Goal: Task Accomplishment & Management: Use online tool/utility

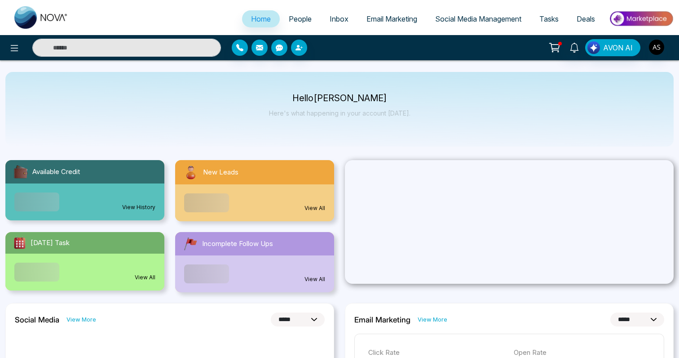
select select "*"
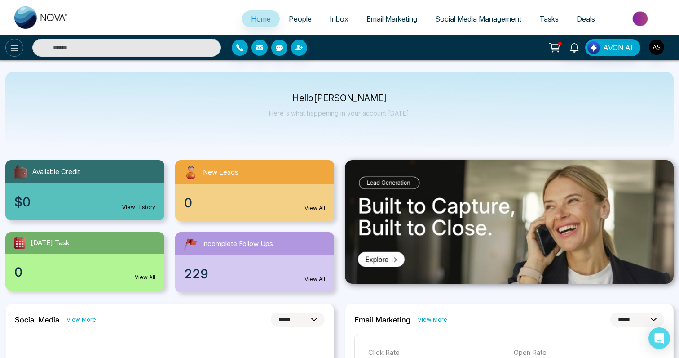
click at [6, 46] on button at bounding box center [14, 48] width 18 height 18
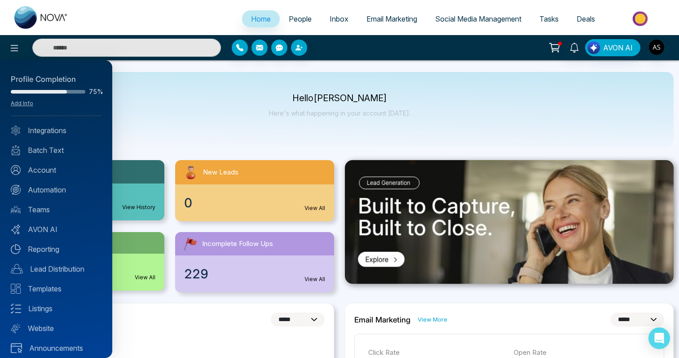
click at [184, 74] on div at bounding box center [339, 179] width 679 height 358
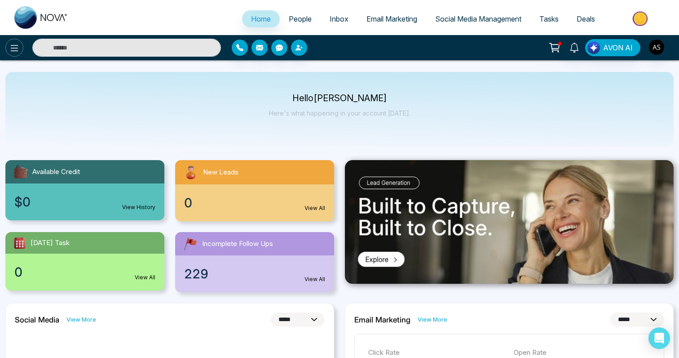
click at [17, 43] on icon at bounding box center [14, 48] width 11 height 11
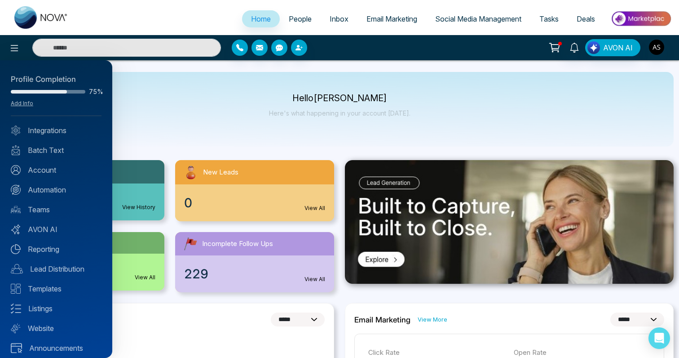
scroll to position [6, 0]
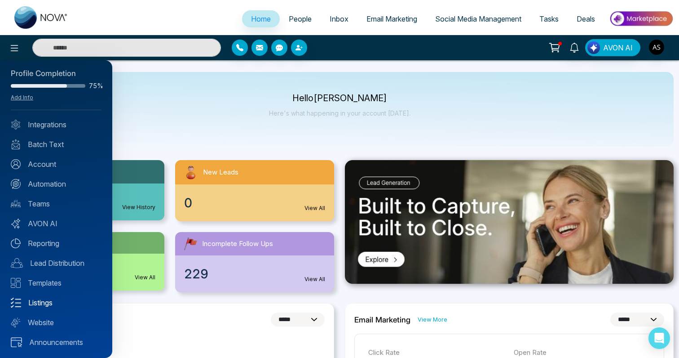
click at [51, 302] on link "Listings" at bounding box center [56, 302] width 91 height 11
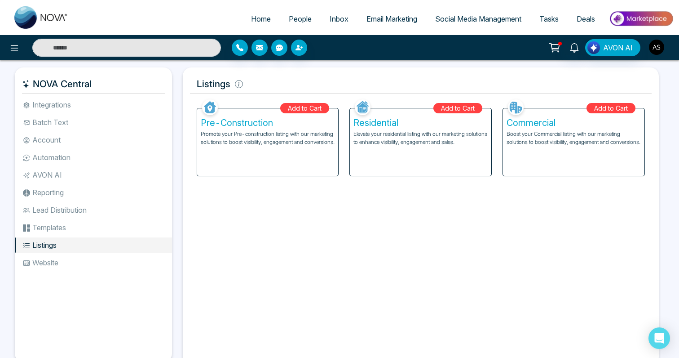
click at [655, 44] on img "button" at bounding box center [656, 47] width 15 height 15
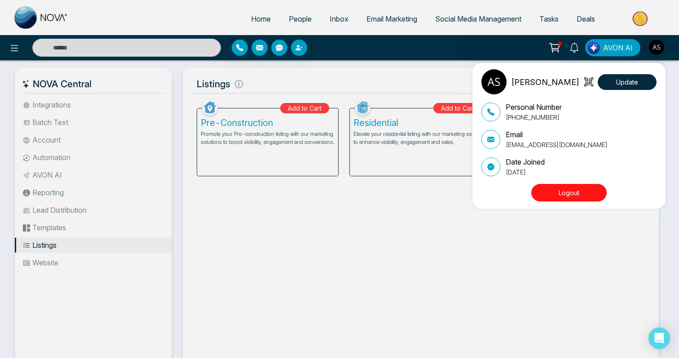
click at [442, 68] on div "[PERSON_NAME] Update Personal Number [PHONE_NUMBER] Email [EMAIL_ADDRESS][DOMAI…" at bounding box center [339, 179] width 679 height 358
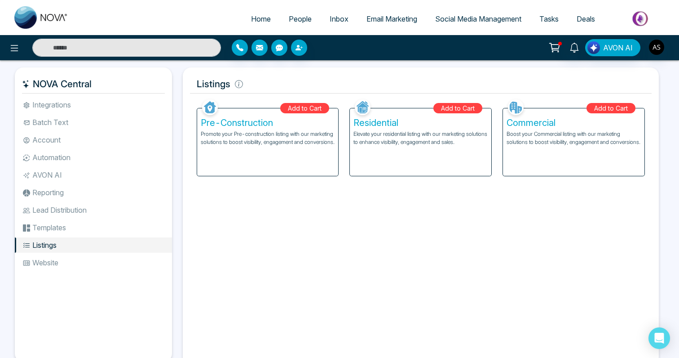
click at [540, 159] on div "Commercial Boost your Commercial listing with our marketing solutions to boost …" at bounding box center [574, 141] width 142 height 67
click at [92, 261] on li "Website" at bounding box center [93, 262] width 157 height 15
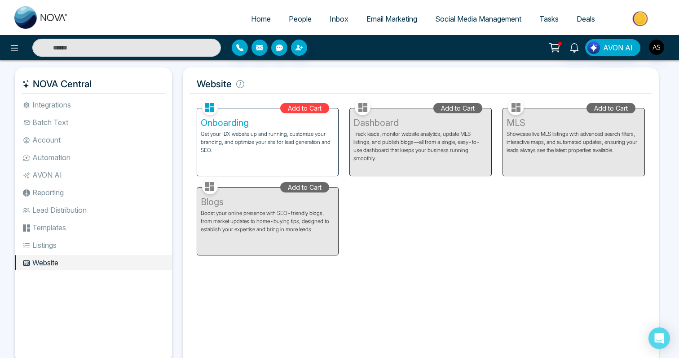
click at [94, 227] on li "Templates" at bounding box center [93, 227] width 157 height 15
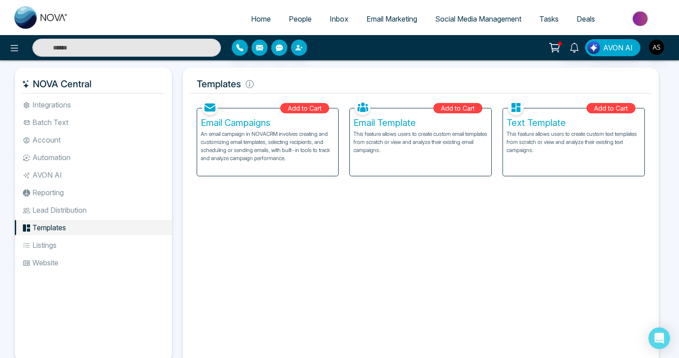
click at [98, 206] on li "Lead Distribution" at bounding box center [93, 209] width 157 height 15
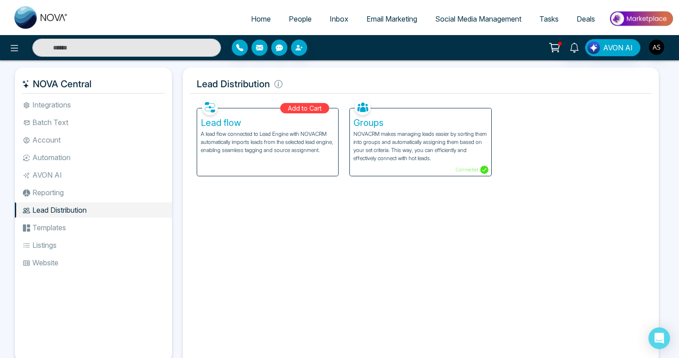
click at [239, 203] on div "Add to Cart Facebook NOVACRM enables users to connect to Facebook to schedule s…" at bounding box center [421, 227] width 462 height 261
click at [99, 196] on li "Reporting" at bounding box center [93, 192] width 157 height 15
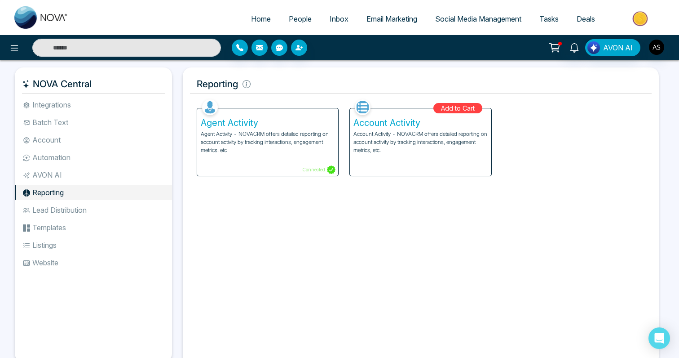
click at [212, 150] on p "Agent Activity - NOVACRM offers detailed reporting on account activity by track…" at bounding box center [268, 142] width 134 height 24
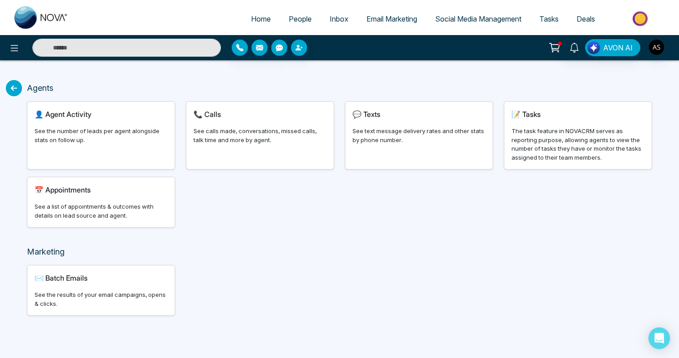
click at [16, 95] on icon at bounding box center [14, 88] width 16 height 16
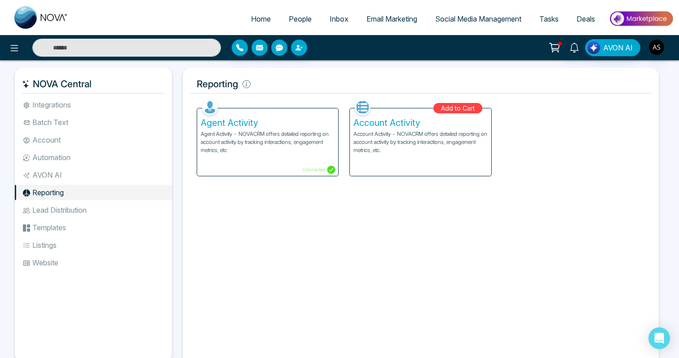
scroll to position [29, 0]
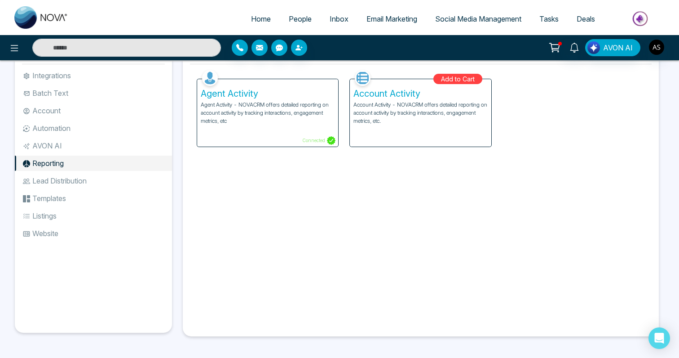
click at [85, 218] on li "Listings" at bounding box center [93, 215] width 157 height 15
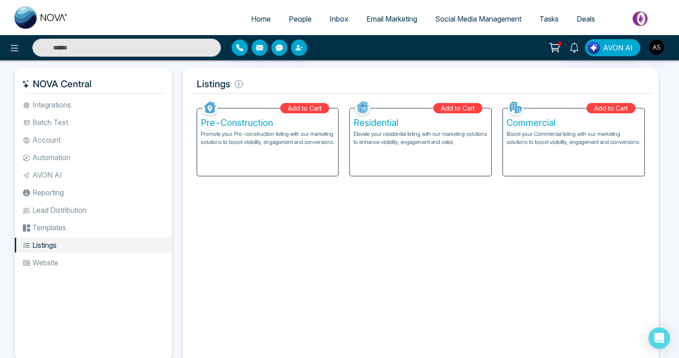
click at [221, 164] on div "Pre-Construction Promote your Pre-construction listing with our marketing solut…" at bounding box center [268, 141] width 142 height 67
click at [67, 152] on li "Automation" at bounding box center [93, 157] width 157 height 15
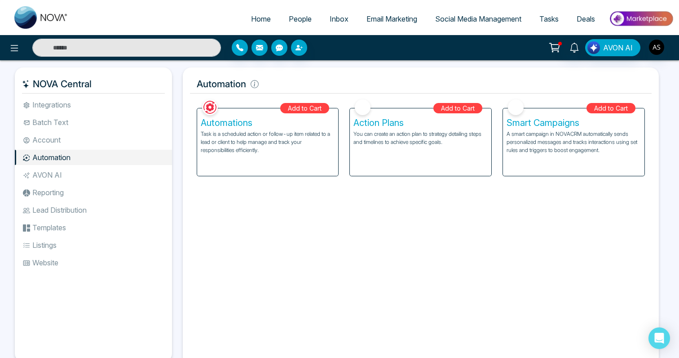
click at [102, 109] on li "Integrations" at bounding box center [93, 104] width 157 height 15
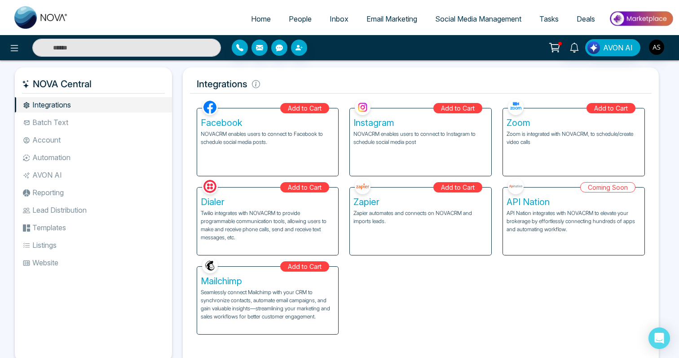
click at [415, 272] on div "Add to Cart Facebook NOVACRM enables users to connect to Facebook to schedule s…" at bounding box center [421, 215] width 460 height 237
click at [476, 294] on div "Add to Cart Facebook NOVACRM enables users to connect to Facebook to schedule s…" at bounding box center [421, 215] width 460 height 237
click at [425, 325] on div "Add to Cart Facebook NOVACRM enables users to connect to Facebook to schedule s…" at bounding box center [421, 215] width 460 height 237
click at [74, 126] on li "Batch Text" at bounding box center [93, 122] width 157 height 15
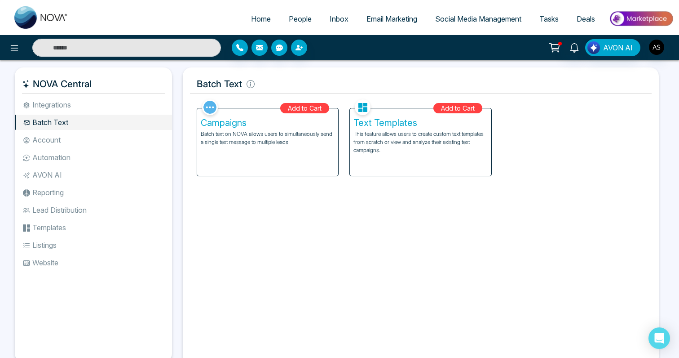
click at [73, 140] on li "Account" at bounding box center [93, 139] width 157 height 15
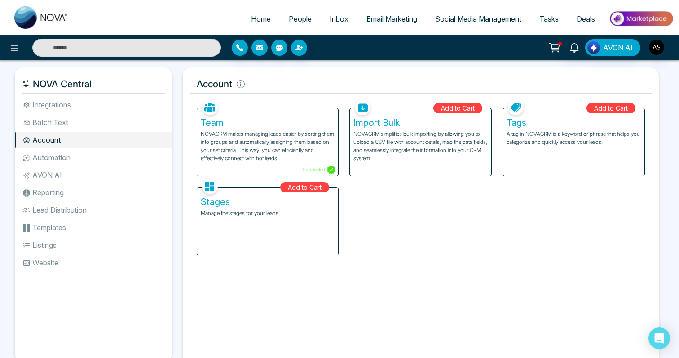
click at [75, 156] on li "Automation" at bounding box center [93, 157] width 157 height 15
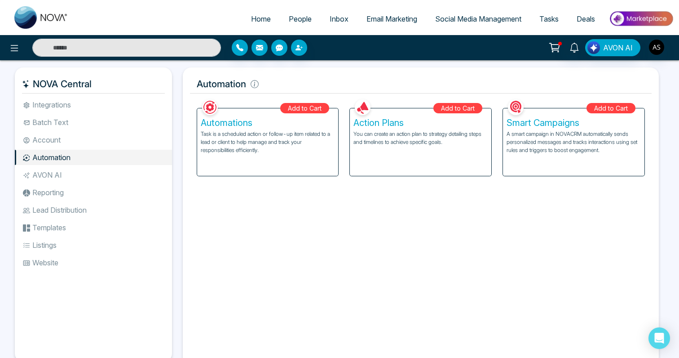
click at [59, 167] on ul "Integrations Batch Text Account Automation AVON AI Reporting Lead Distribution …" at bounding box center [93, 222] width 157 height 250
click at [54, 176] on li "AVON AI" at bounding box center [93, 174] width 157 height 15
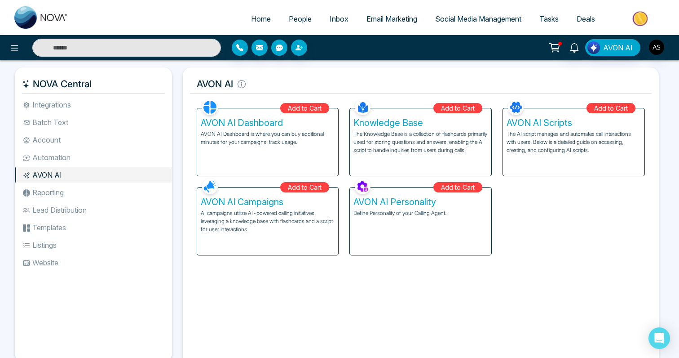
click at [55, 191] on li "Reporting" at bounding box center [93, 192] width 157 height 15
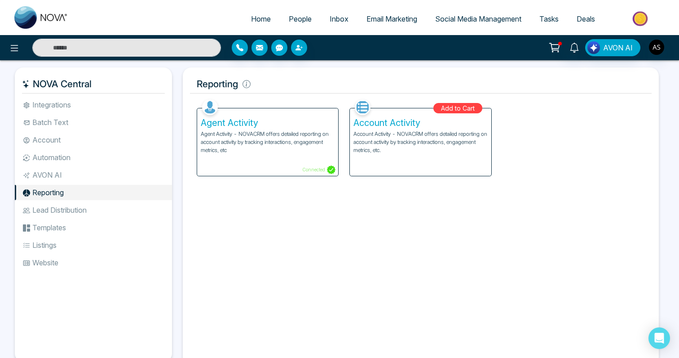
click at [58, 206] on li "Lead Distribution" at bounding box center [93, 209] width 157 height 15
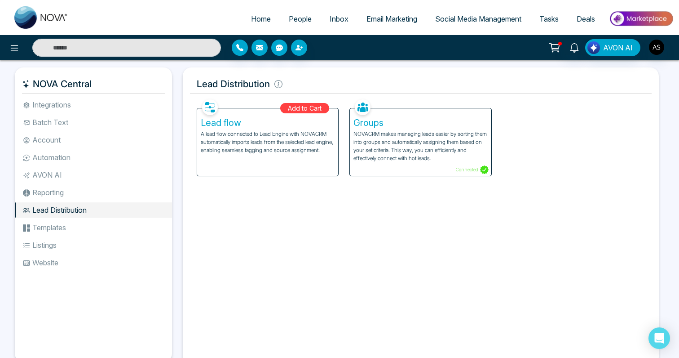
click at [58, 221] on li "Templates" at bounding box center [93, 227] width 157 height 15
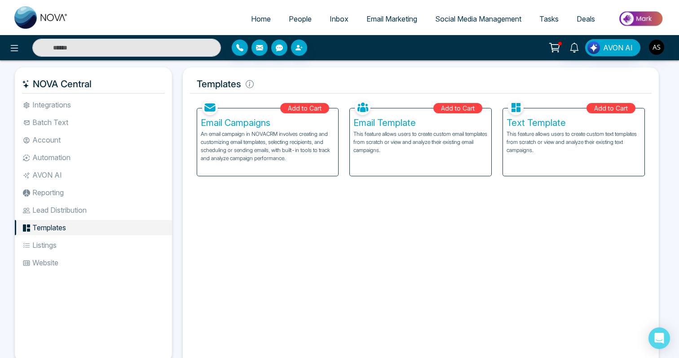
click at [49, 239] on li "Listings" at bounding box center [93, 244] width 157 height 15
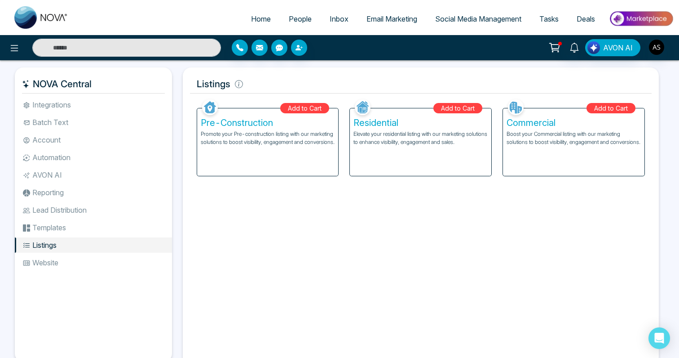
click at [203, 219] on div "Add to Cart Facebook NOVACRM enables users to connect to Facebook to schedule s…" at bounding box center [421, 227] width 462 height 261
click at [259, 147] on p "Promote your Pre-construction listing with our marketing solutions to boost vis…" at bounding box center [268, 142] width 134 height 25
click at [292, 21] on span "People" at bounding box center [300, 18] width 23 height 9
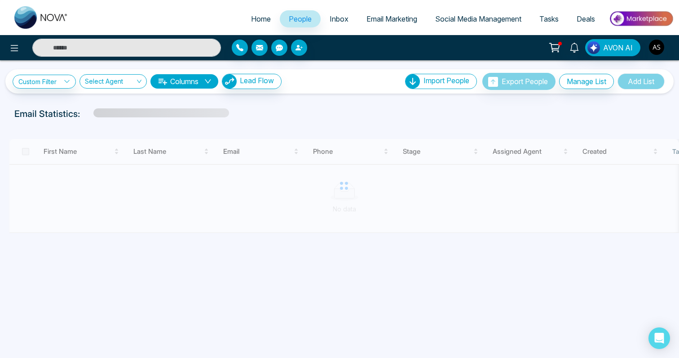
click at [257, 18] on span "Home" at bounding box center [261, 18] width 20 height 9
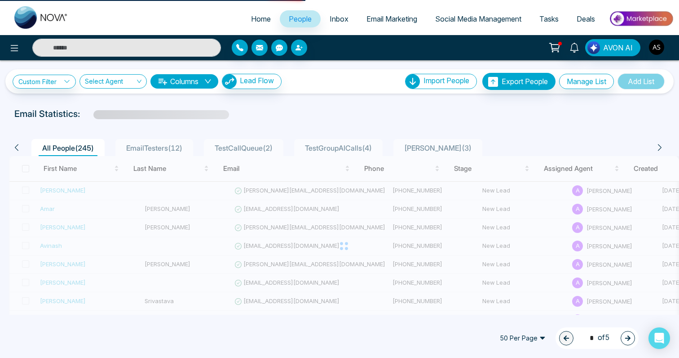
select select "*"
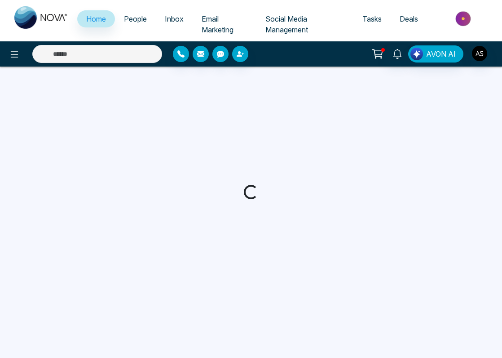
select select "*"
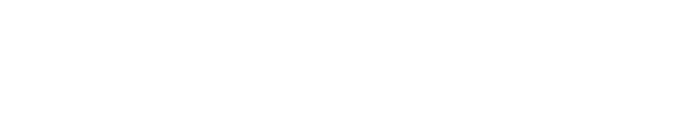
select select "*"
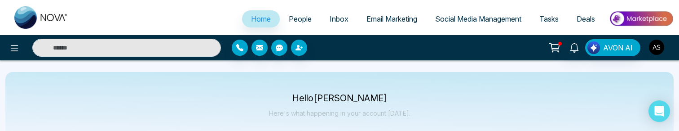
click at [662, 49] on img "button" at bounding box center [656, 47] width 15 height 15
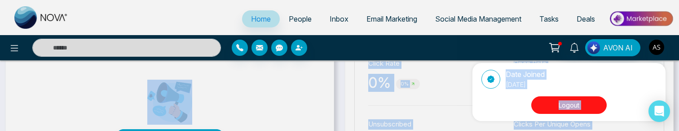
scroll to position [437, 0]
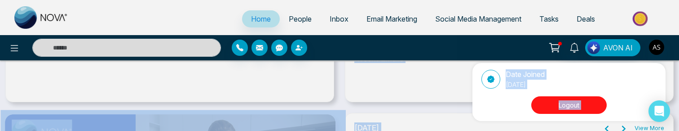
drag, startPoint x: 519, startPoint y: 130, endPoint x: 520, endPoint y: 139, distance: 9.0
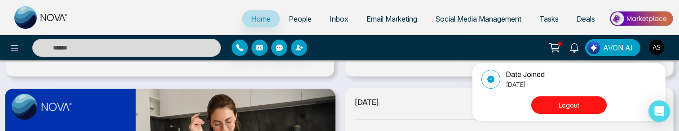
click at [429, 100] on div "[PERSON_NAME] Update Personal Number [PHONE_NUMBER] Email [EMAIL_ADDRESS][DOMAI…" at bounding box center [339, 65] width 679 height 131
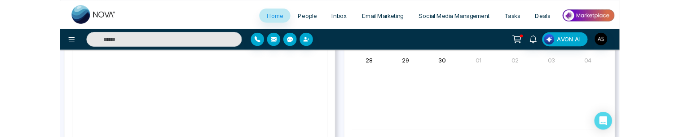
scroll to position [704, 0]
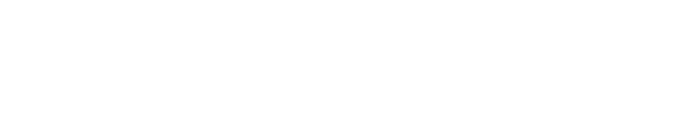
select select "*"
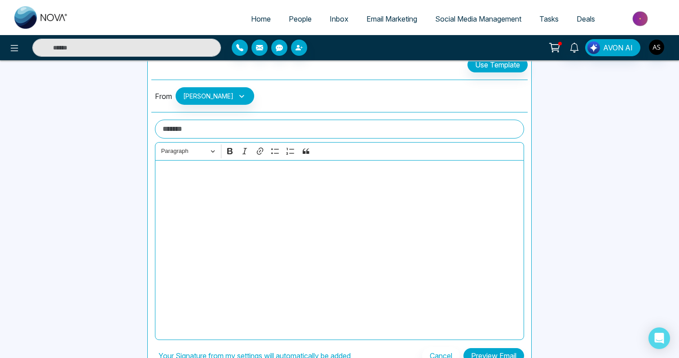
scroll to position [85, 0]
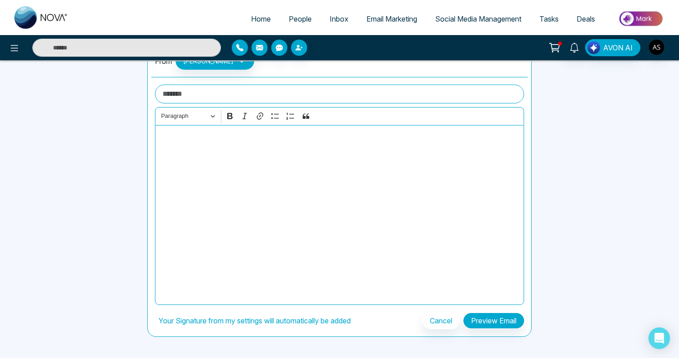
click at [266, 16] on link "Home" at bounding box center [261, 18] width 38 height 17
select select "*"
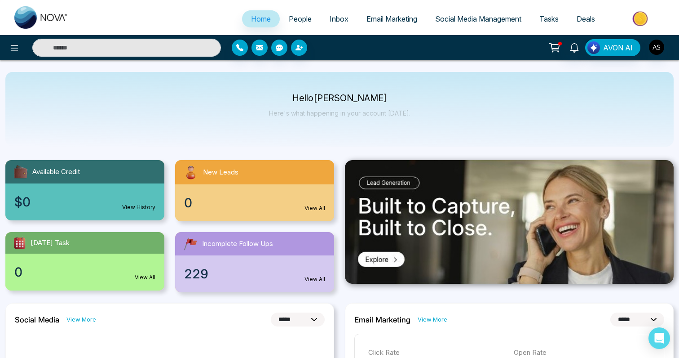
click at [292, 18] on span "People" at bounding box center [300, 18] width 23 height 9
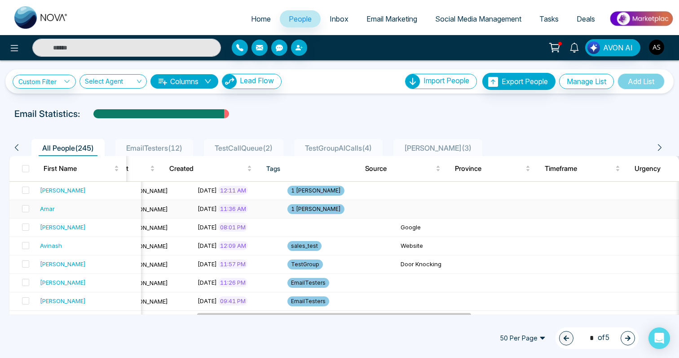
scroll to position [0, 459]
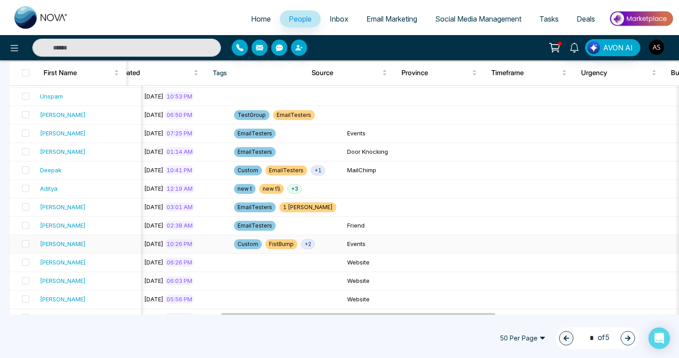
click at [301, 137] on span "+ 2" at bounding box center [308, 244] width 14 height 10
click at [311, 137] on span "+ 1" at bounding box center [318, 170] width 14 height 10
click at [288, 137] on span "+ 3" at bounding box center [295, 189] width 14 height 10
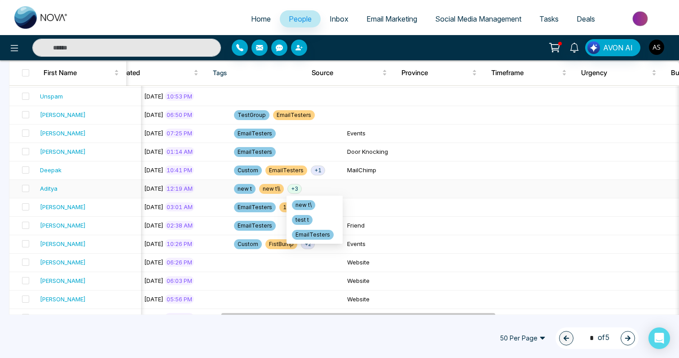
click at [288, 137] on span "+ 3" at bounding box center [295, 189] width 14 height 10
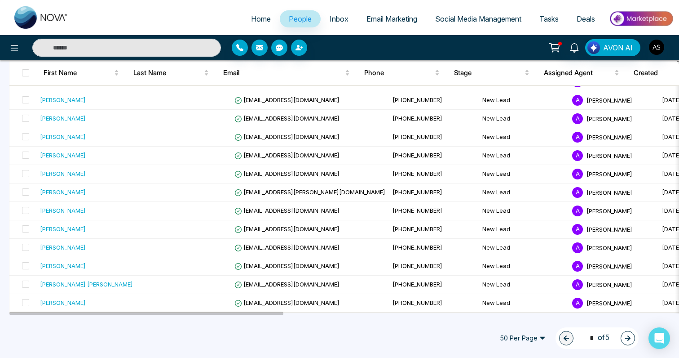
click at [324, 137] on div "50 Per Page 1 * of 5" at bounding box center [339, 338] width 679 height 40
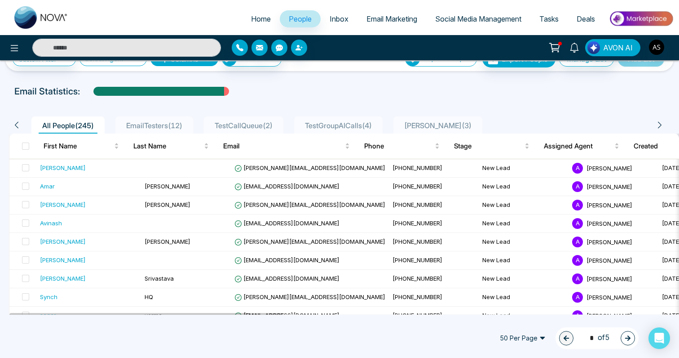
scroll to position [0, 0]
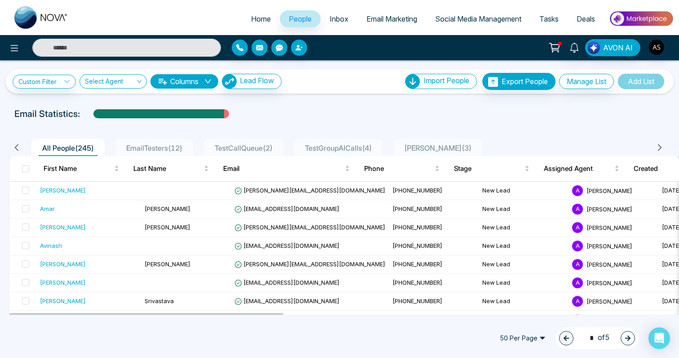
click at [194, 84] on button "Columns" at bounding box center [184, 81] width 68 height 14
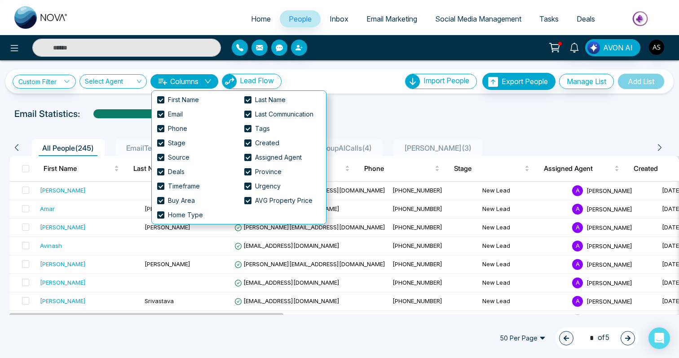
click at [194, 84] on button "Columns" at bounding box center [184, 81] width 68 height 14
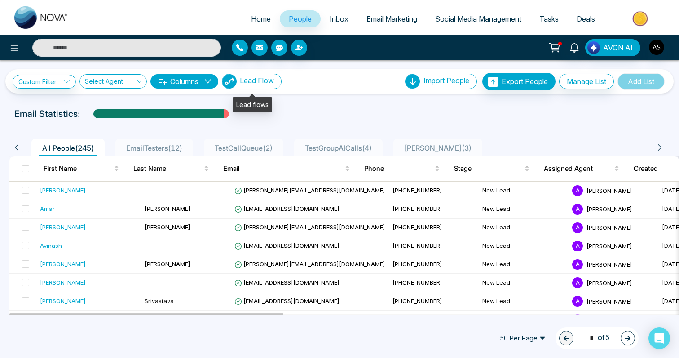
click at [281, 75] on button "Lead Flow" at bounding box center [252, 81] width 60 height 15
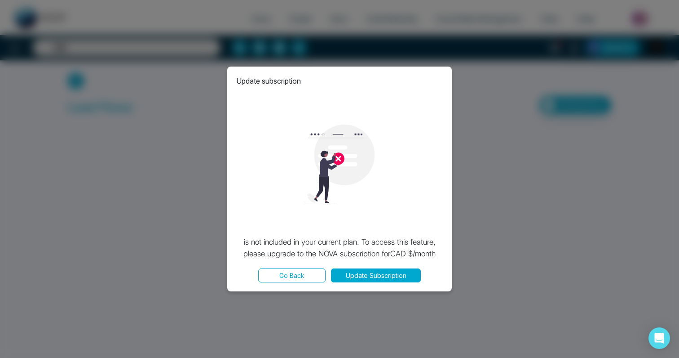
click at [300, 137] on button "Go Back" at bounding box center [291, 275] width 67 height 14
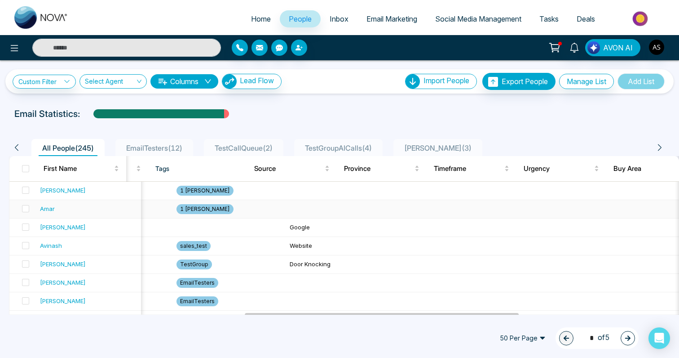
scroll to position [0, 622]
